Goal: Navigation & Orientation: Find specific page/section

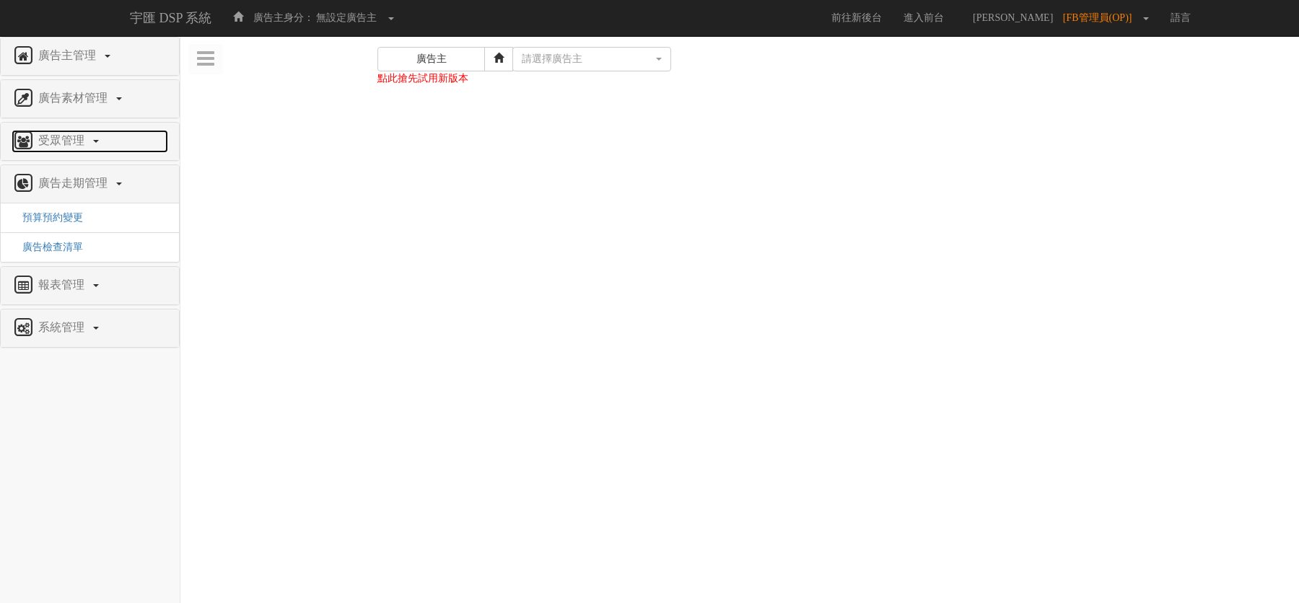
click at [79, 134] on span "受眾管理" at bounding box center [63, 140] width 57 height 12
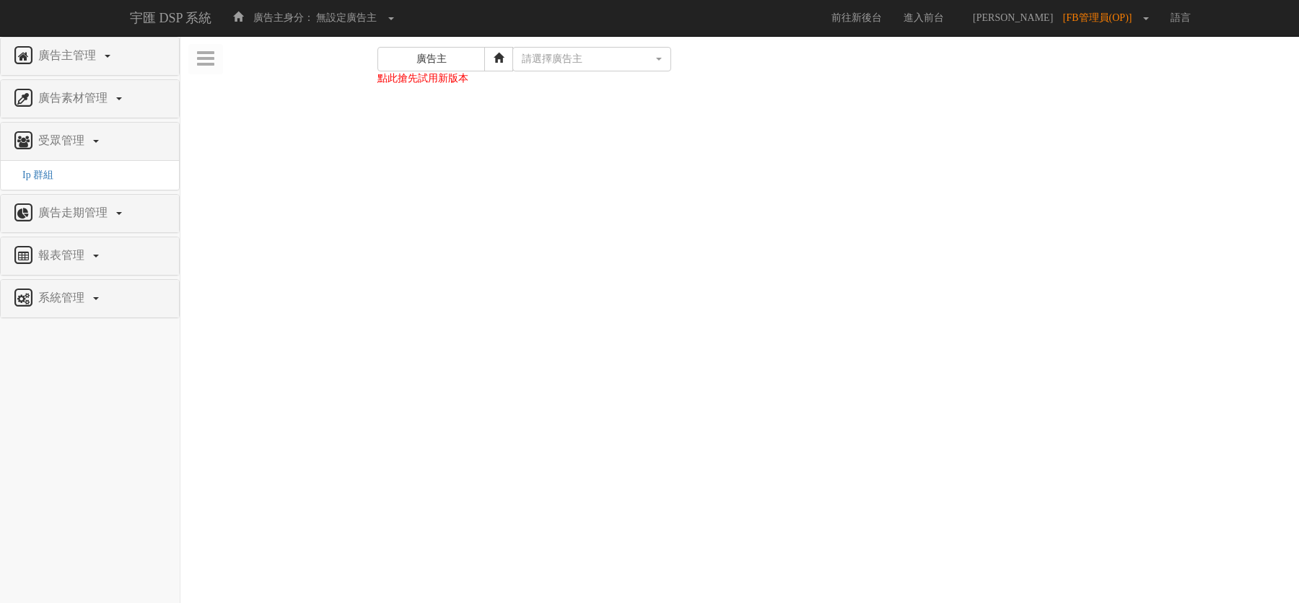
click at [69, 82] on div "廣告素材管理" at bounding box center [90, 99] width 178 height 38
click at [66, 93] on span "廣告素材管理" at bounding box center [75, 98] width 80 height 12
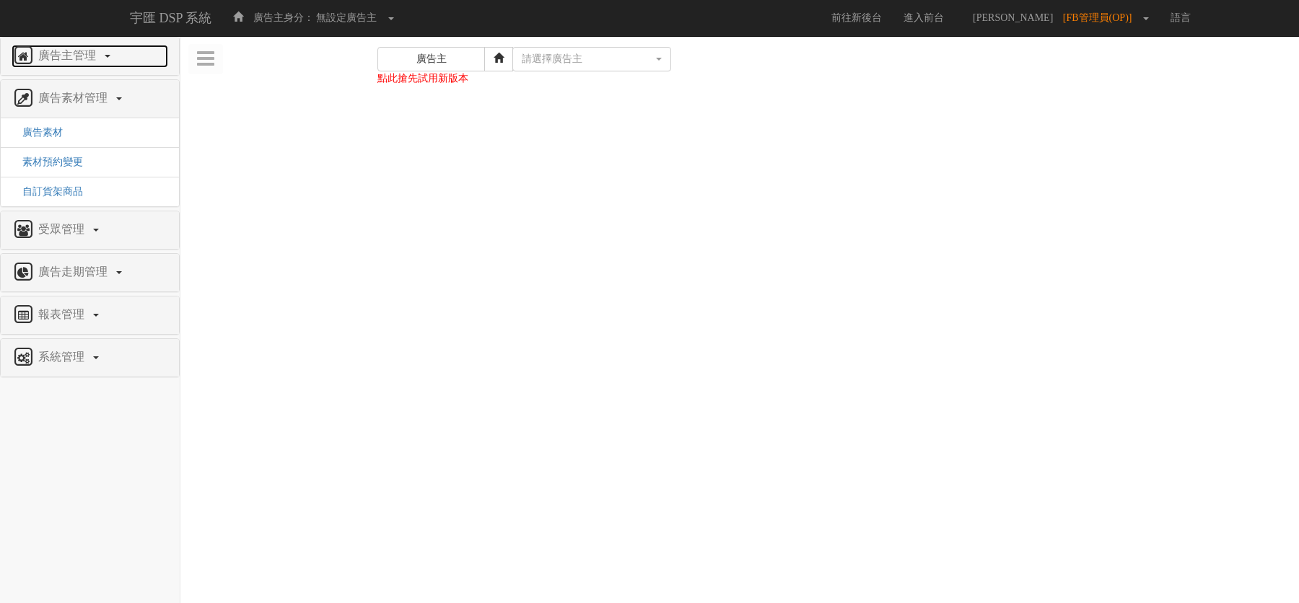
click at [67, 61] on span "廣告主管理" at bounding box center [69, 55] width 69 height 12
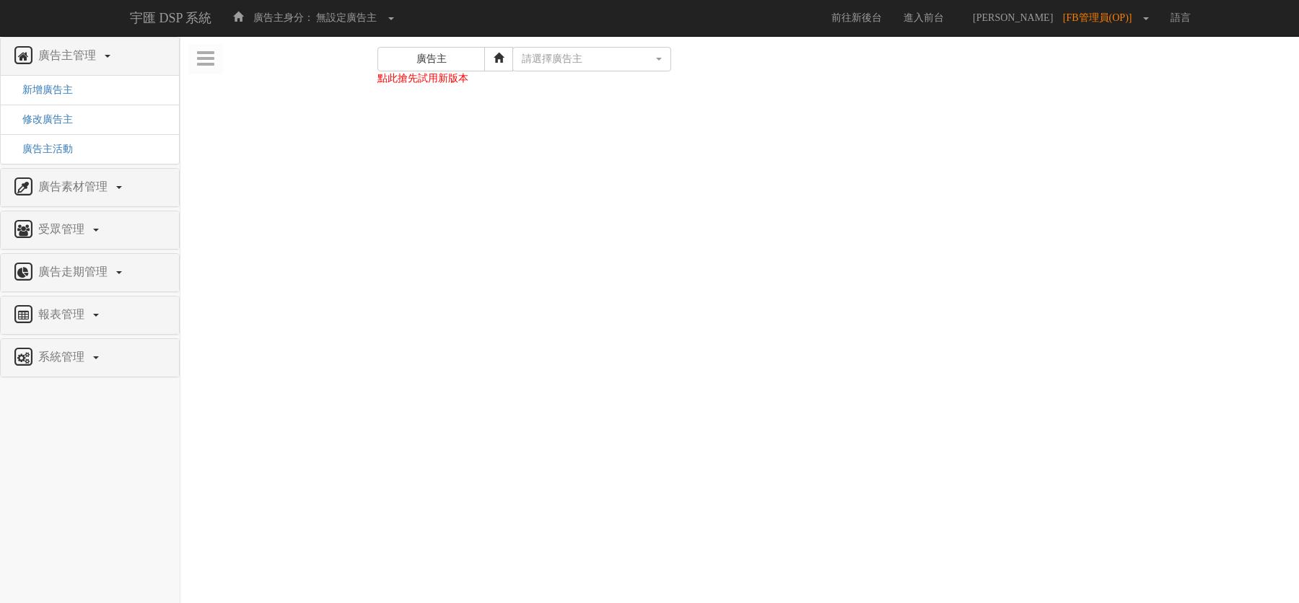
click at [71, 340] on div "系統管理" at bounding box center [90, 358] width 178 height 38
click at [69, 354] on span "系統管理" at bounding box center [63, 357] width 57 height 12
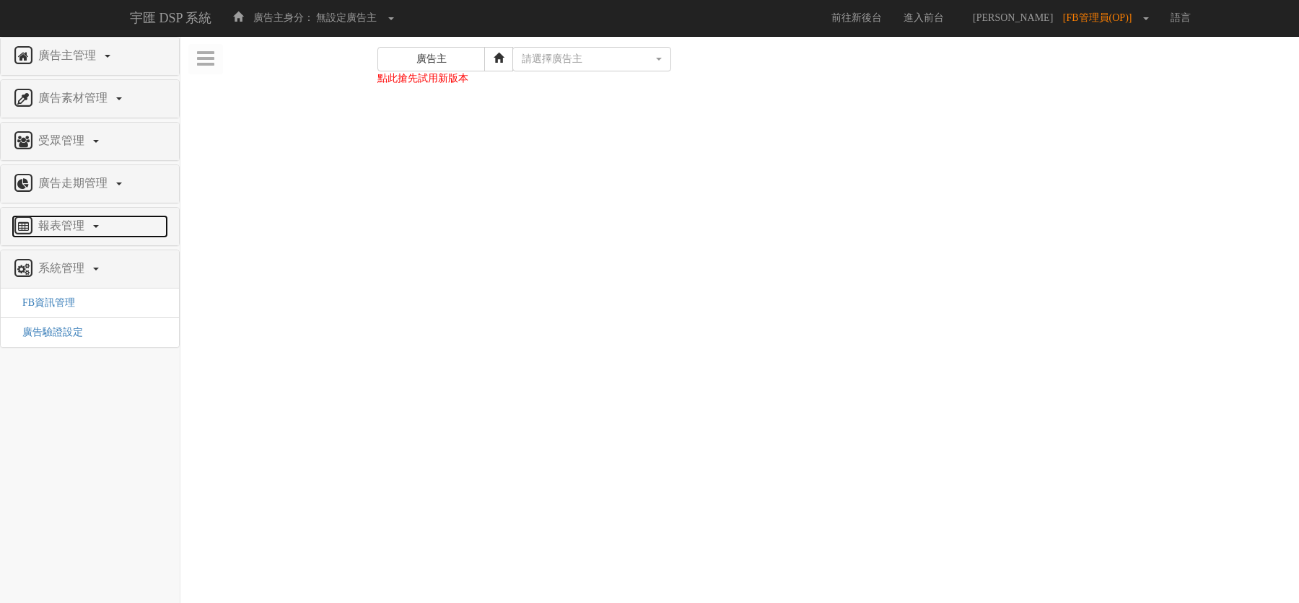
click at [66, 224] on span "報表管理" at bounding box center [63, 225] width 57 height 12
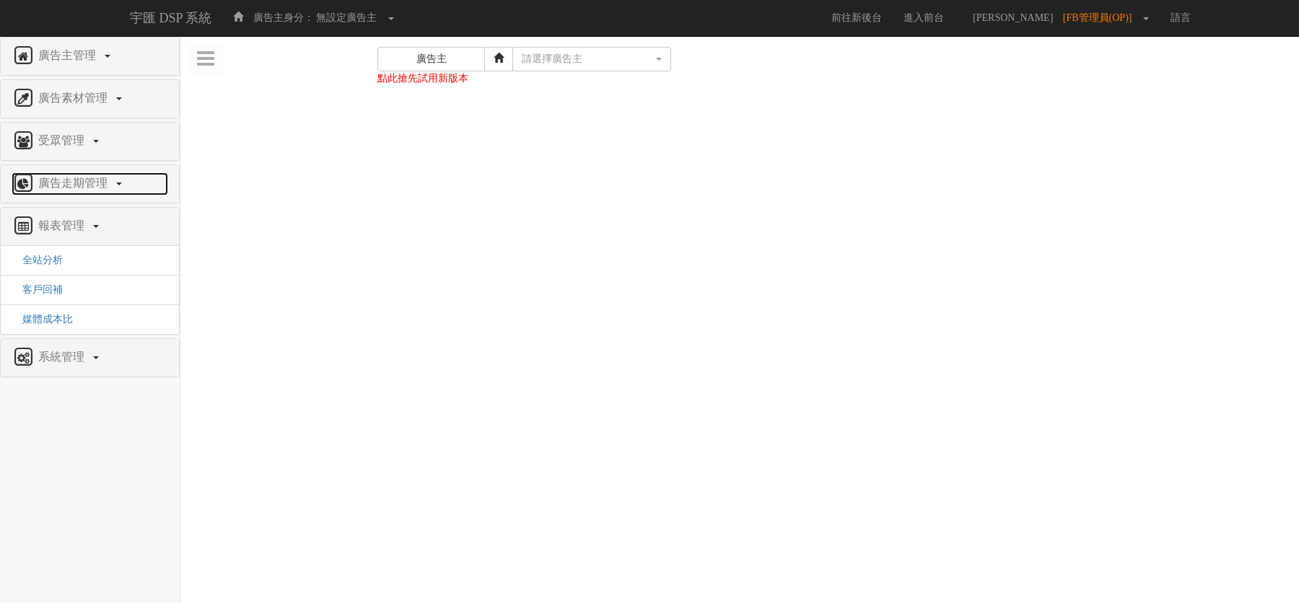
click at [65, 177] on span "廣告走期管理" at bounding box center [75, 183] width 80 height 12
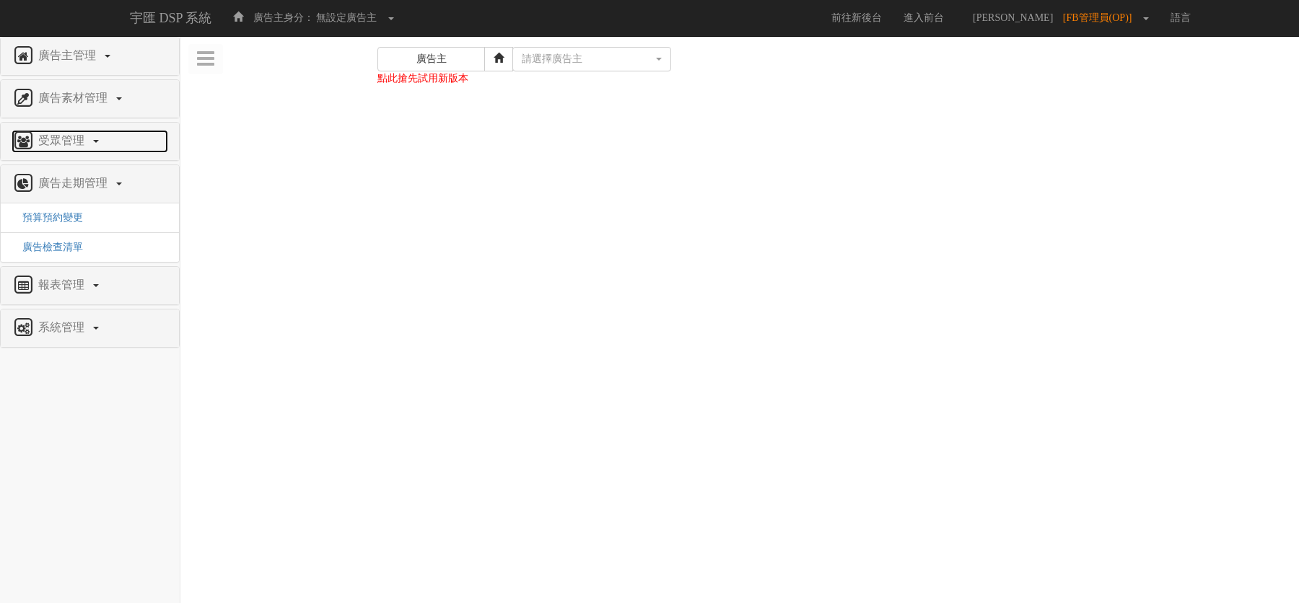
click at [65, 149] on link "受眾管理" at bounding box center [90, 141] width 157 height 23
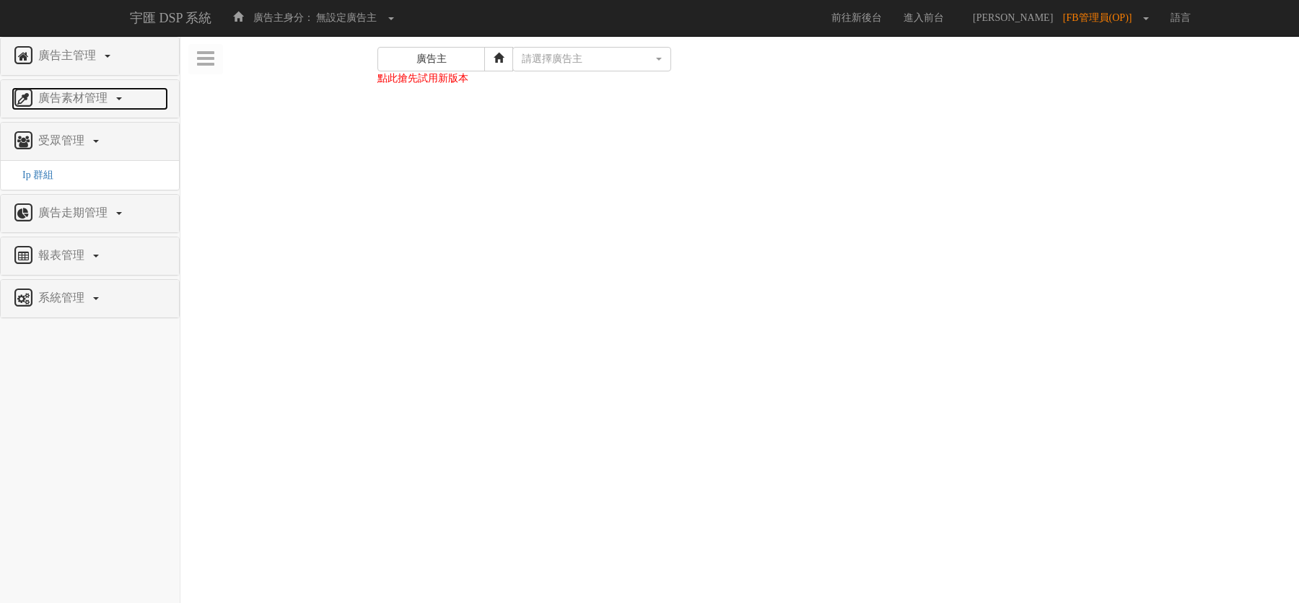
click at [104, 101] on span "廣告素材管理" at bounding box center [75, 98] width 80 height 12
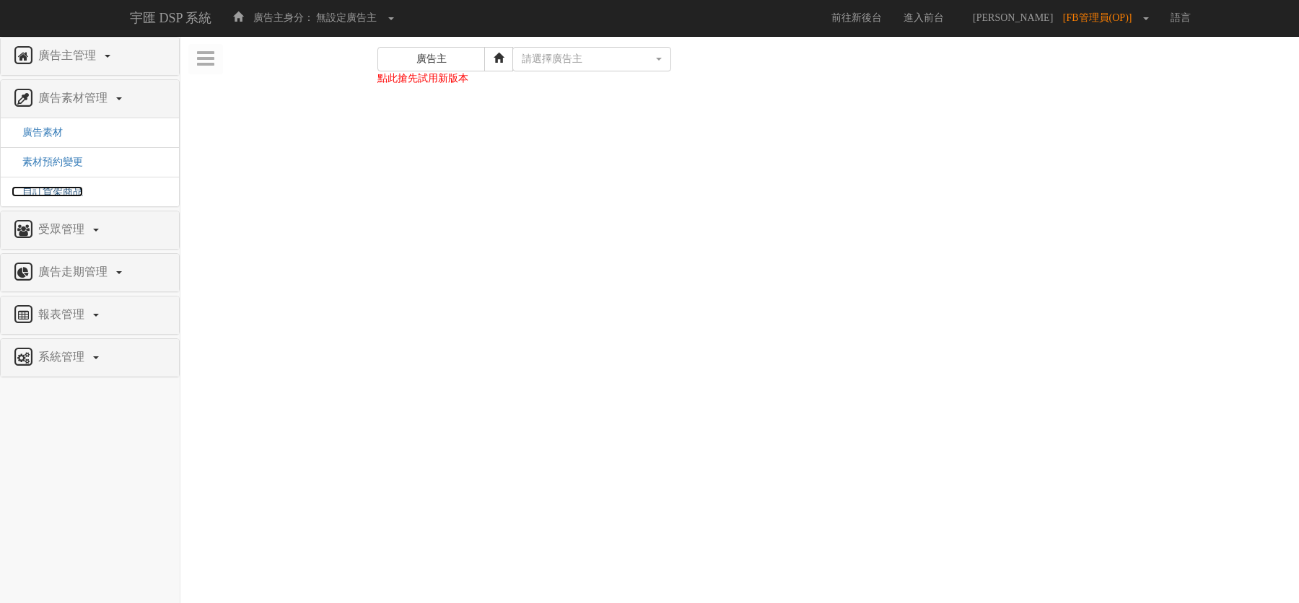
click at [62, 188] on span "自訂貨架商品" at bounding box center [47, 191] width 71 height 11
